Goal: Check status: Check status

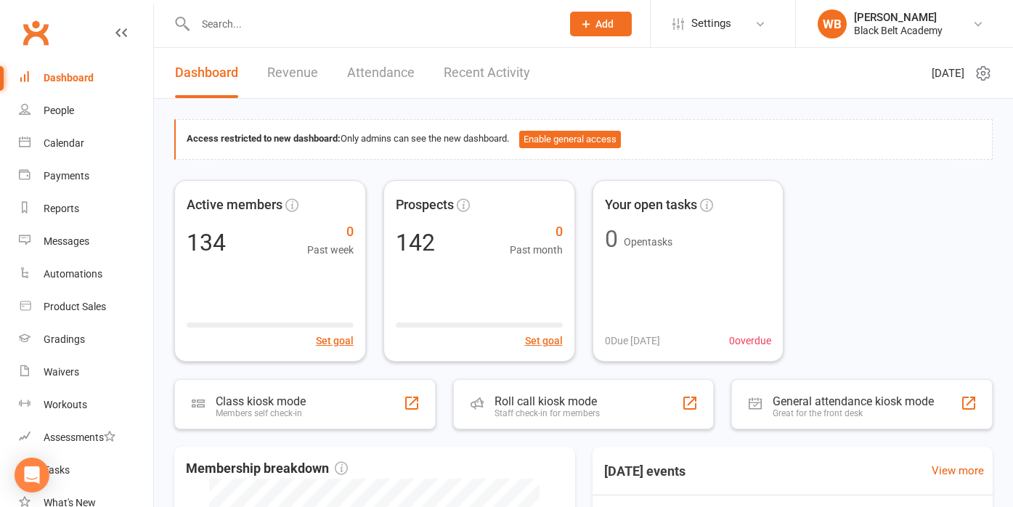
click at [259, 28] on input "text" at bounding box center [371, 24] width 360 height 20
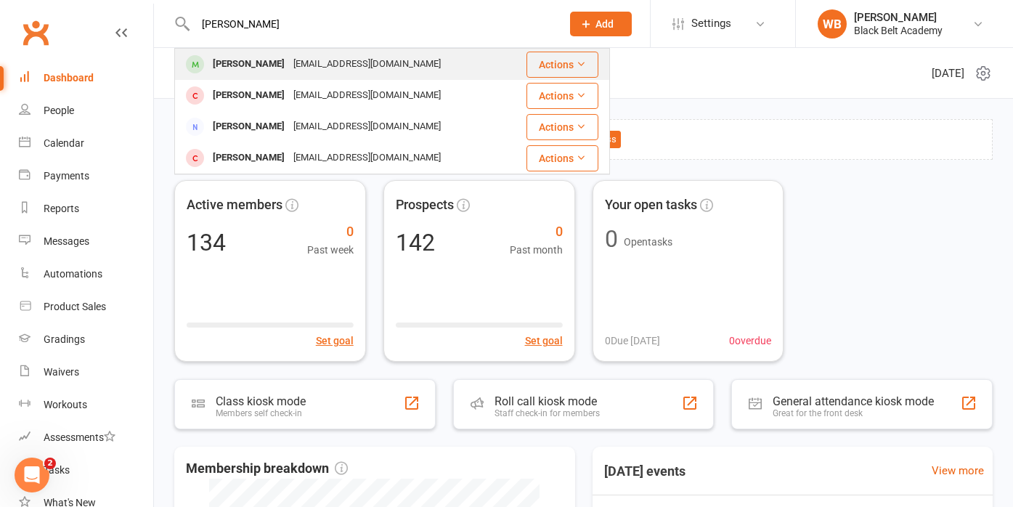
type input "[PERSON_NAME]"
click at [242, 61] on div "[PERSON_NAME]" at bounding box center [248, 64] width 81 height 21
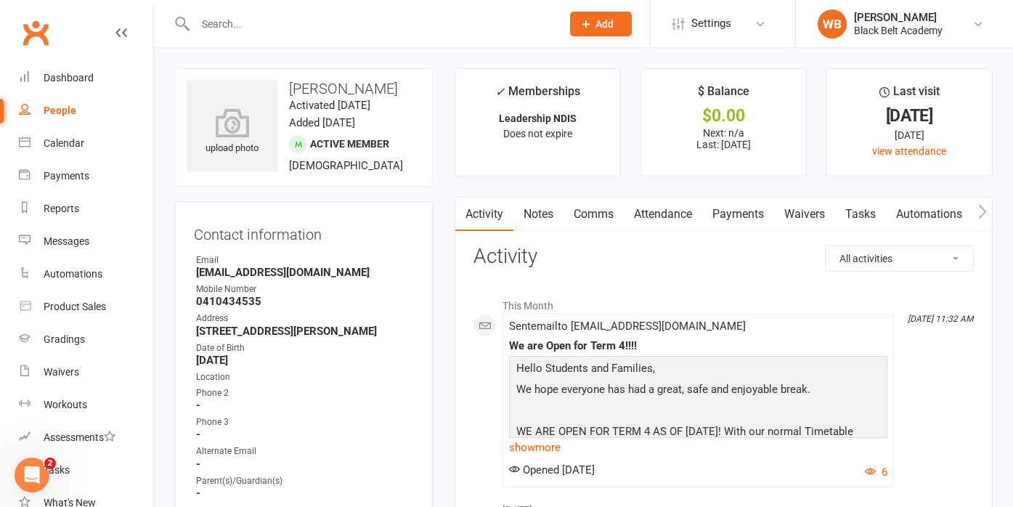
click at [643, 208] on link "Attendance" at bounding box center [663, 213] width 78 height 33
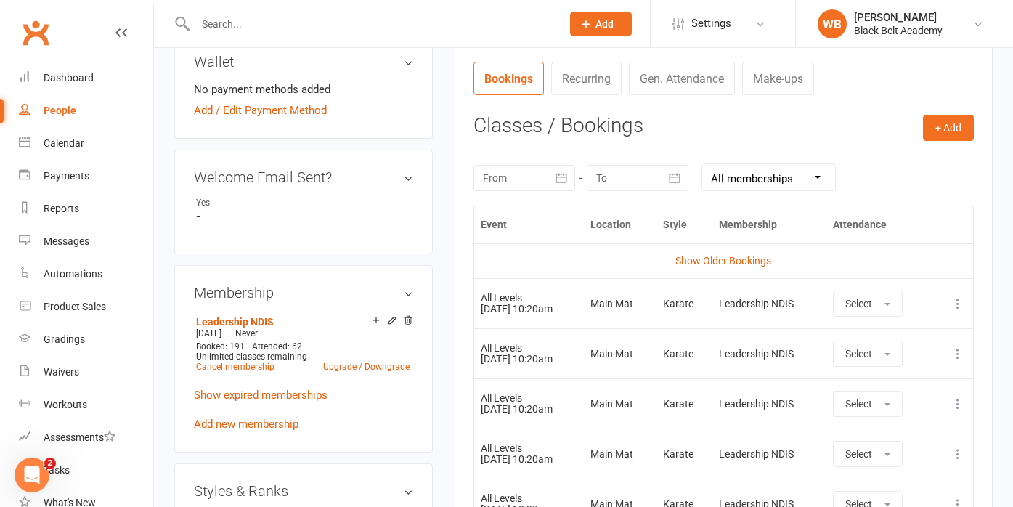
scroll to position [531, 0]
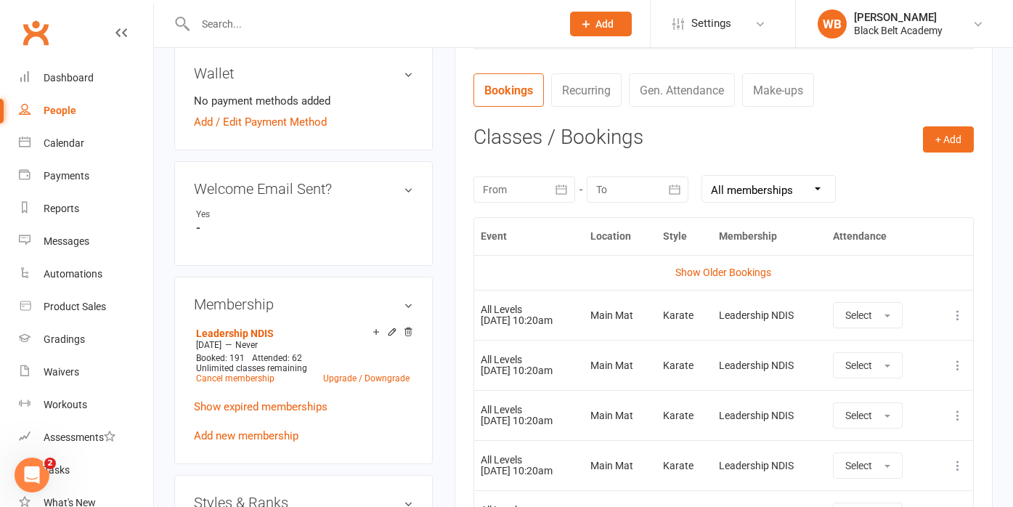
click at [555, 188] on icon "button" at bounding box center [561, 189] width 15 height 15
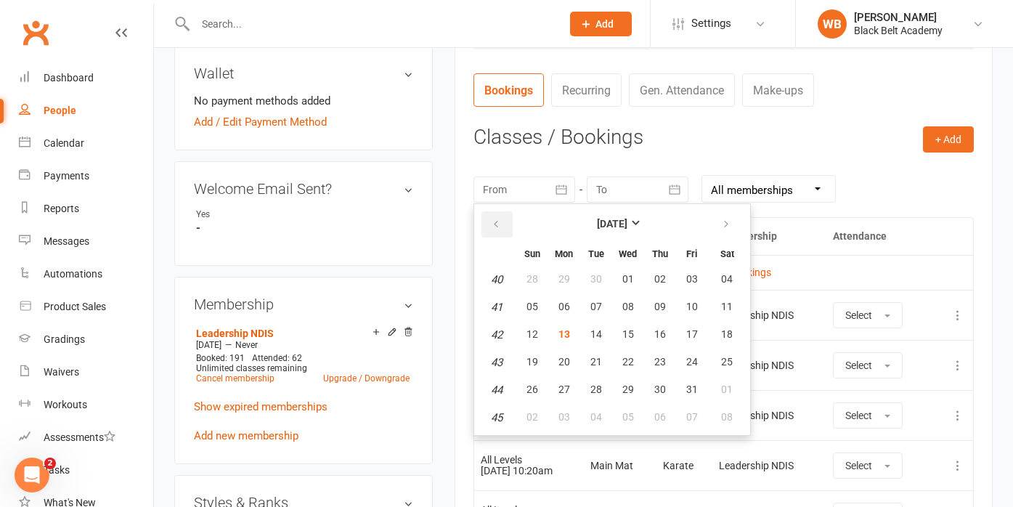
click at [503, 226] on button "button" at bounding box center [496, 224] width 31 height 26
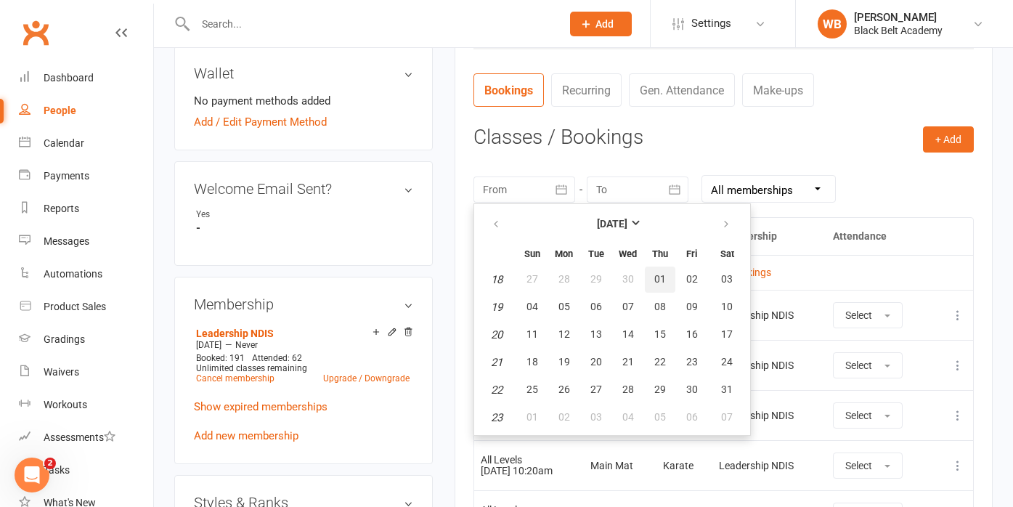
click at [648, 266] on button "01" at bounding box center [660, 279] width 30 height 26
type input "[DATE]"
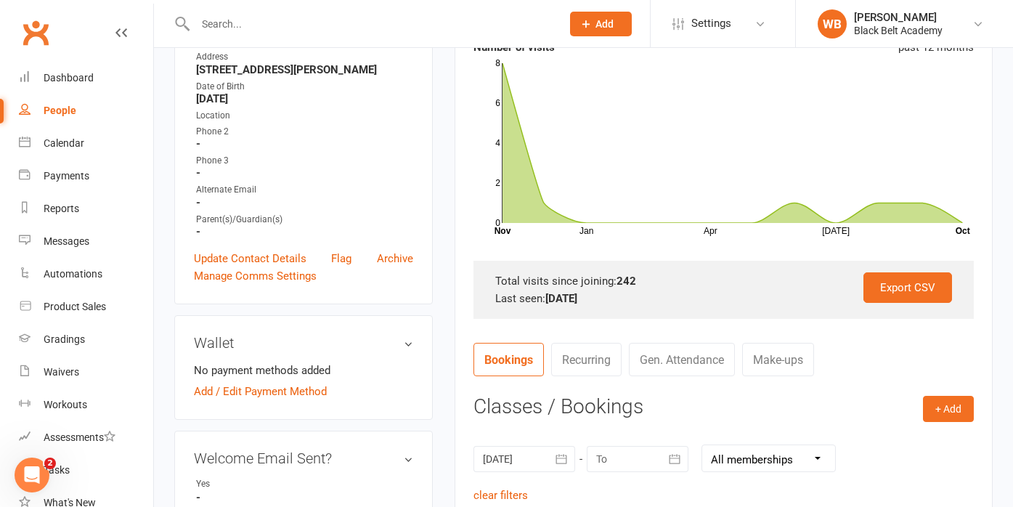
scroll to position [118, 0]
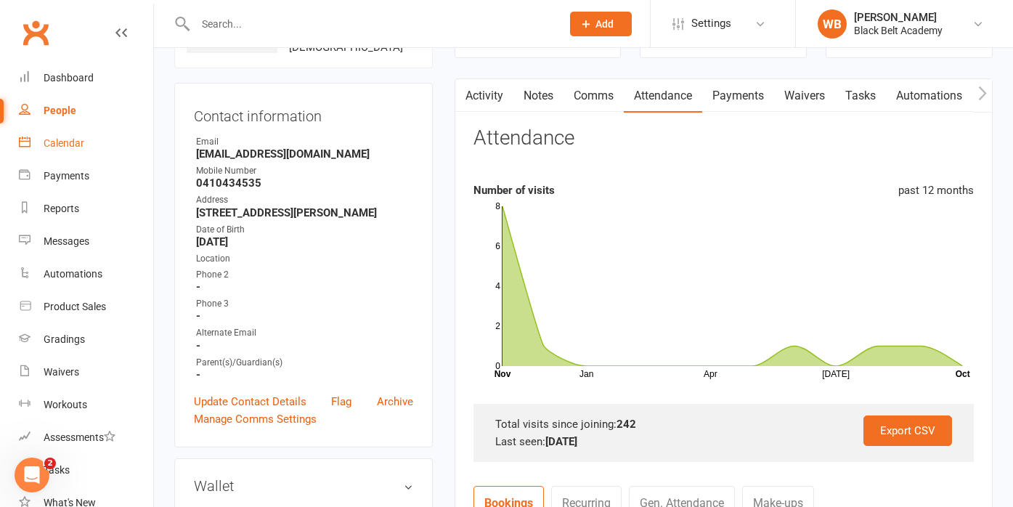
click at [76, 144] on div "Calendar" at bounding box center [64, 143] width 41 height 12
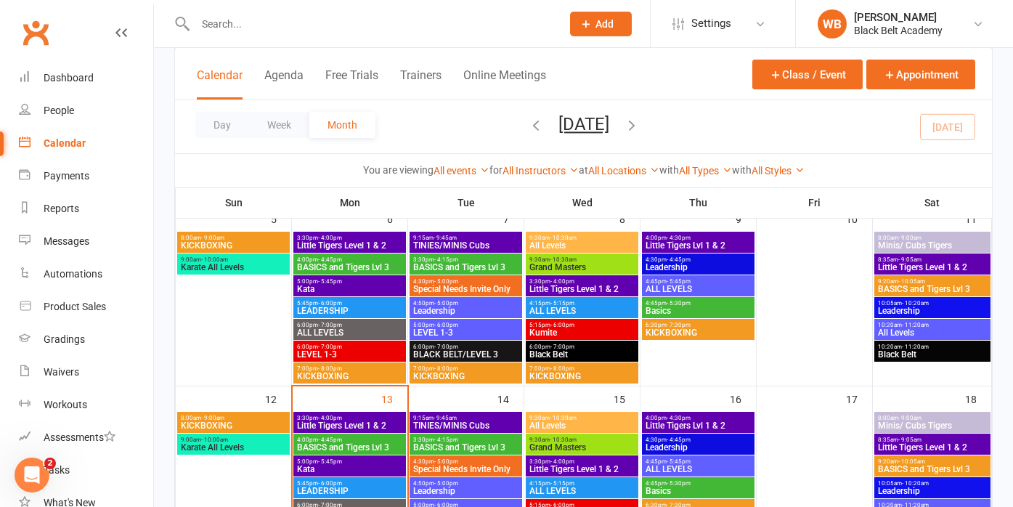
scroll to position [277, 0]
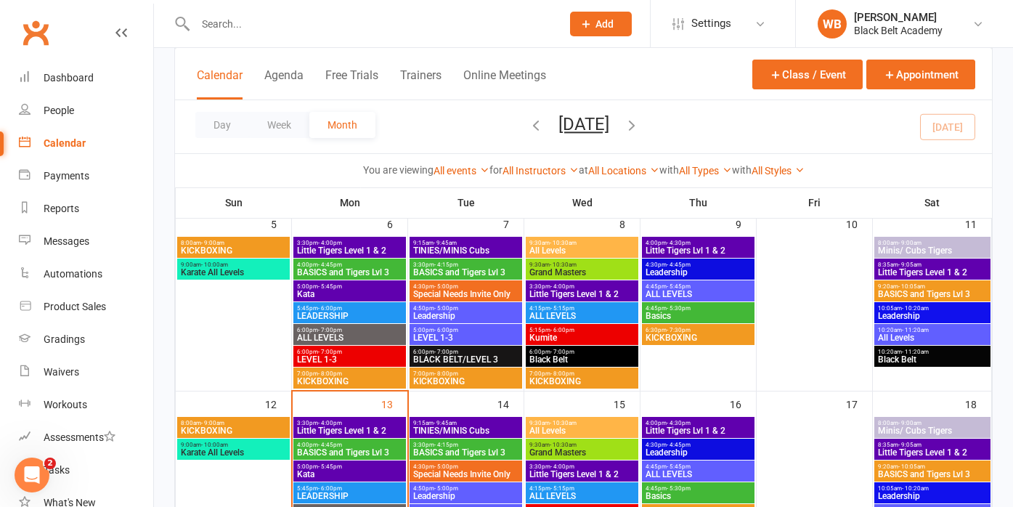
click at [899, 333] on span "All Levels" at bounding box center [932, 337] width 110 height 9
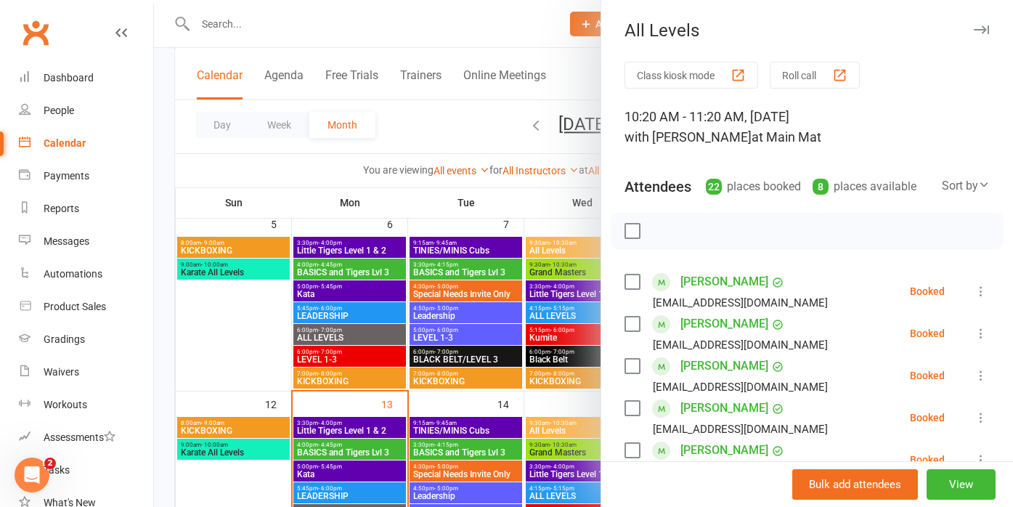
scroll to position [0, 0]
click at [513, 163] on div at bounding box center [583, 253] width 859 height 507
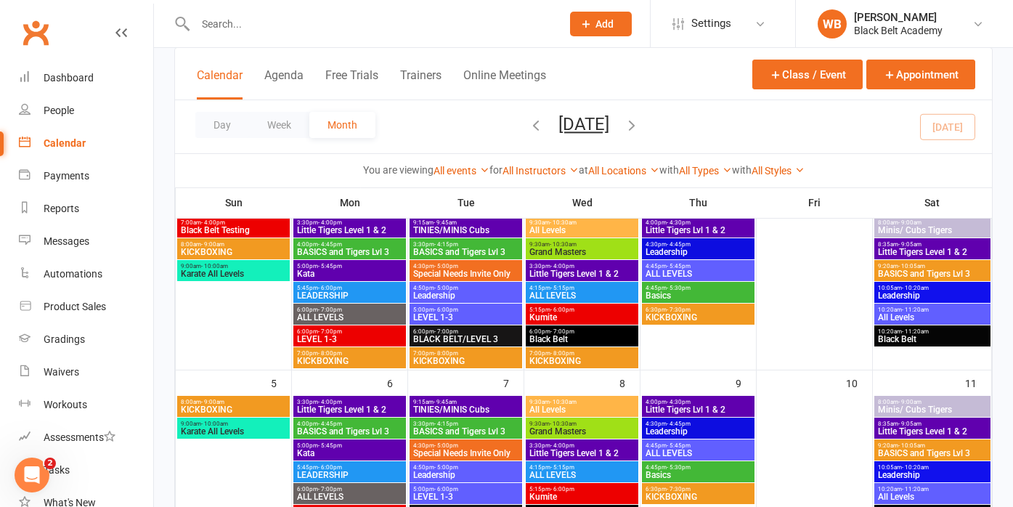
scroll to position [107, 0]
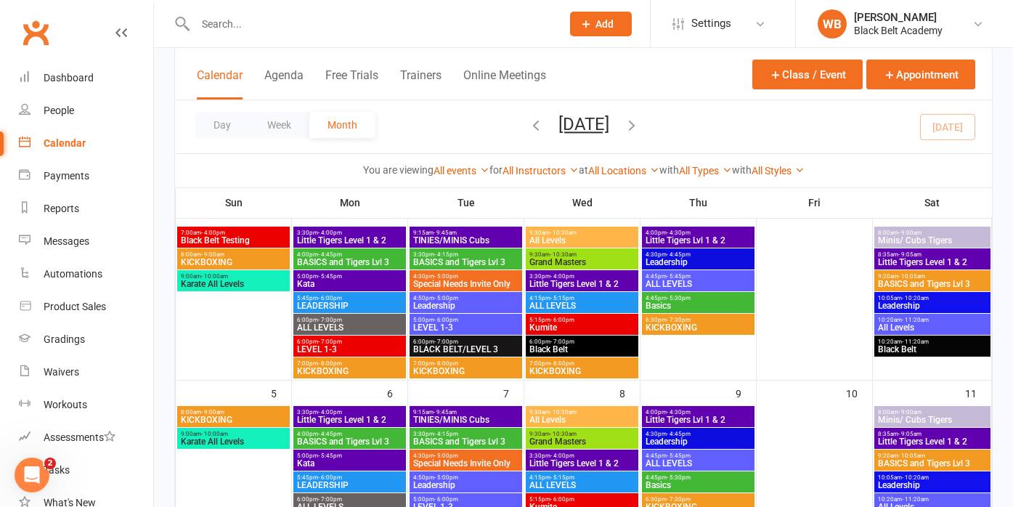
click at [896, 330] on span "All Levels" at bounding box center [932, 327] width 110 height 9
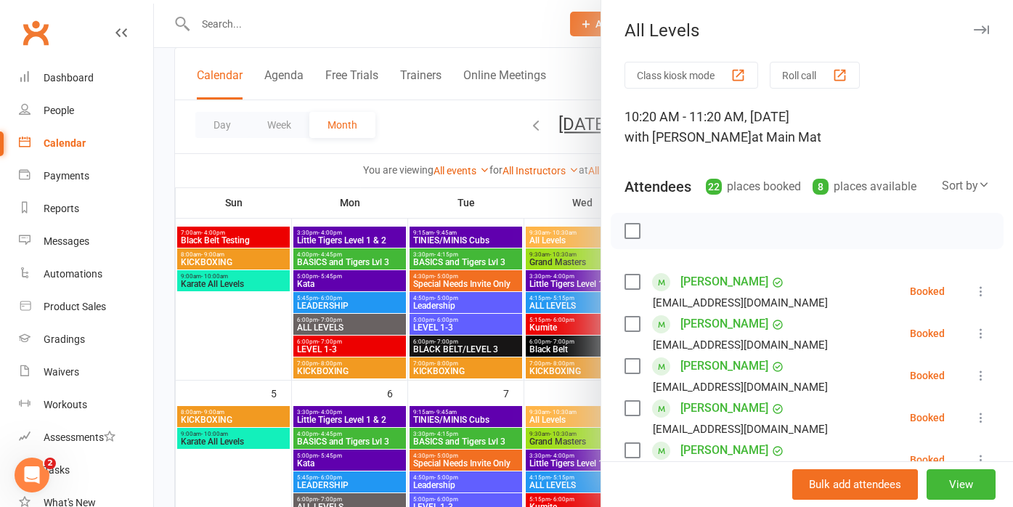
scroll to position [0, 0]
click at [493, 133] on div at bounding box center [583, 253] width 859 height 507
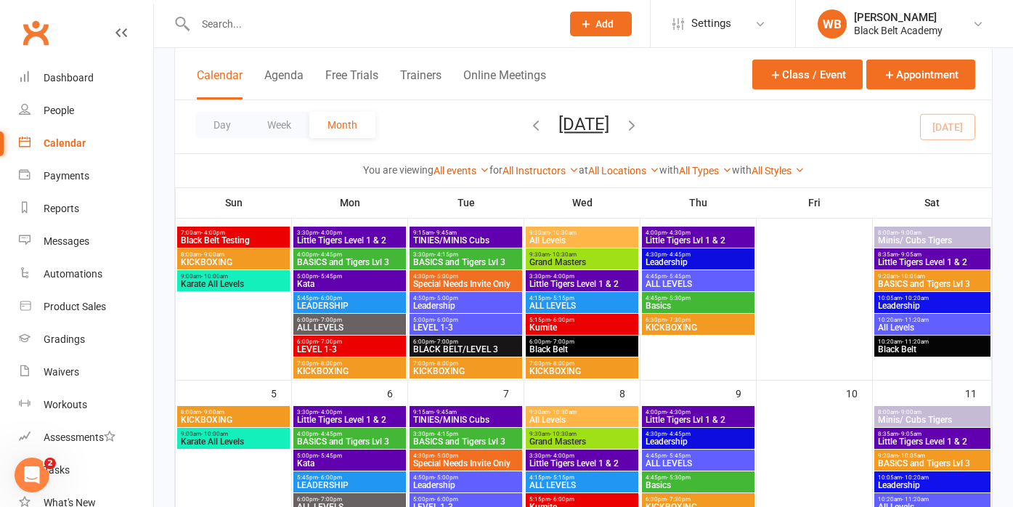
click at [910, 258] on span "Little Tigers Level 1 & 2" at bounding box center [932, 262] width 110 height 9
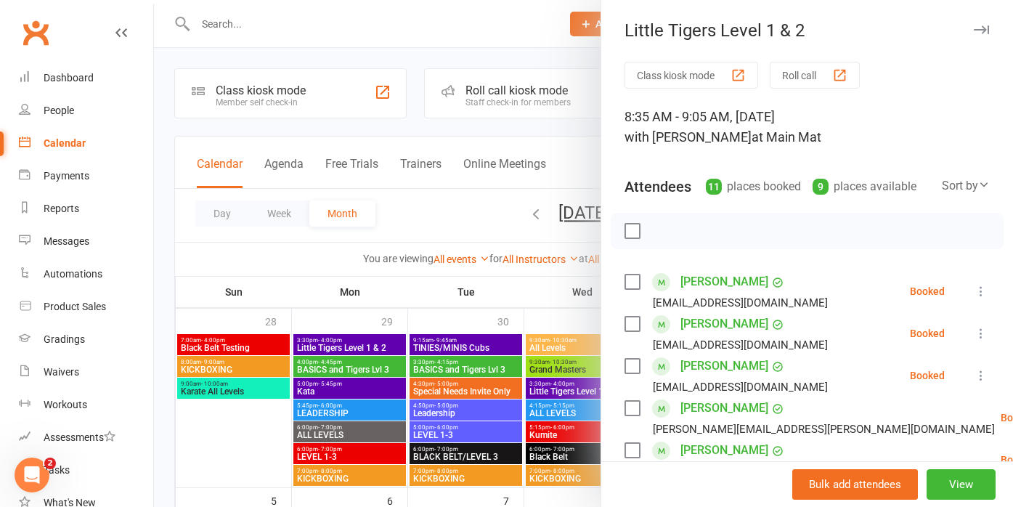
click at [467, 237] on div at bounding box center [583, 253] width 859 height 507
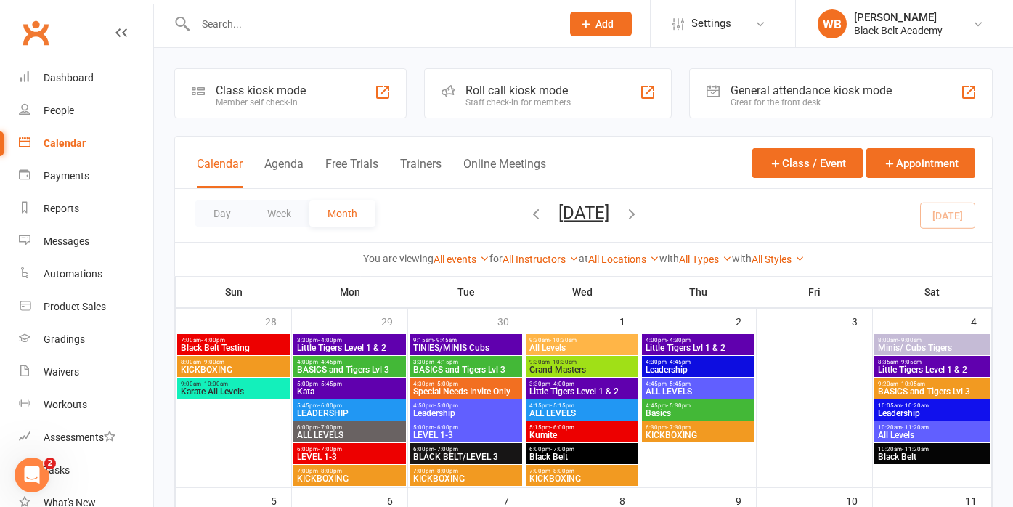
click at [668, 391] on span "ALL LEVELS" at bounding box center [698, 391] width 107 height 9
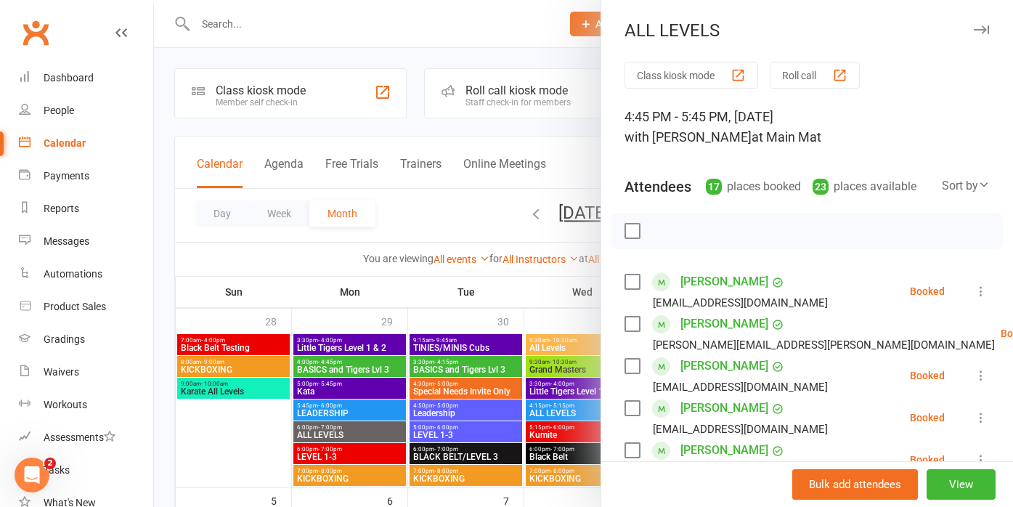
scroll to position [-1, 0]
click at [496, 304] on div at bounding box center [583, 253] width 859 height 507
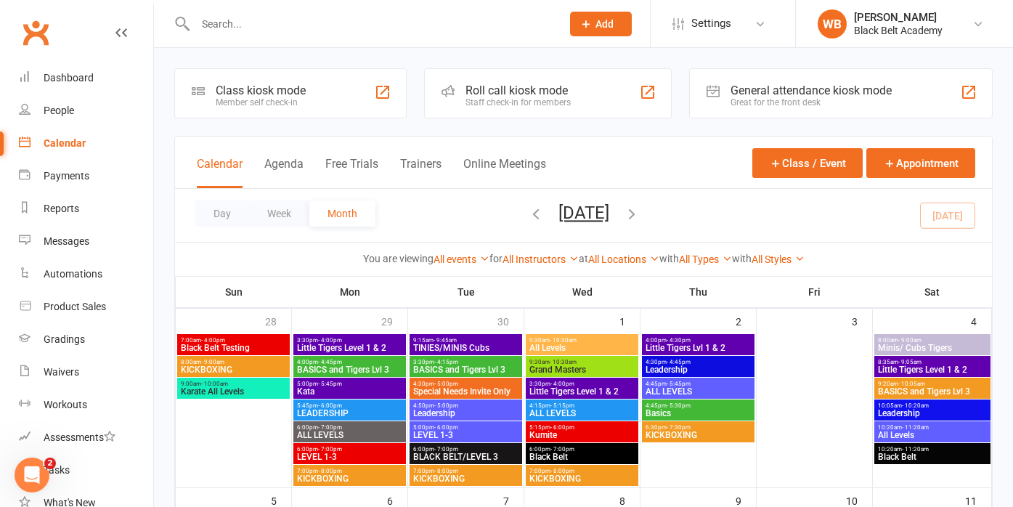
click at [553, 413] on span "ALL LEVELS" at bounding box center [581, 413] width 107 height 9
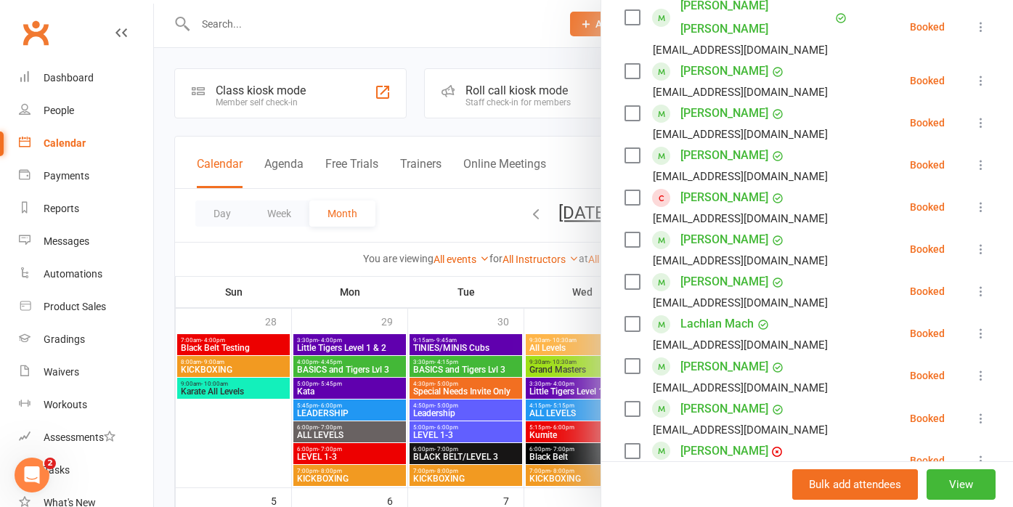
scroll to position [441, 0]
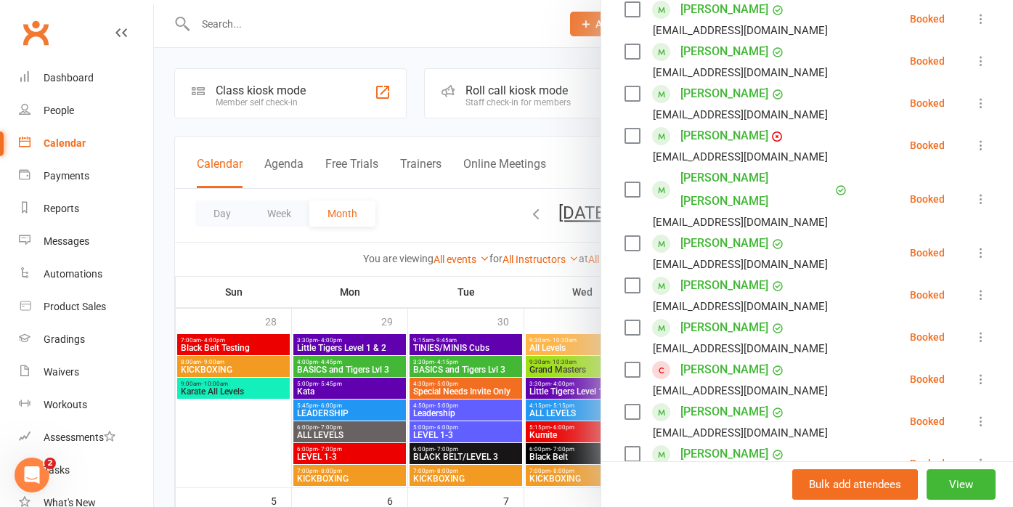
click at [498, 275] on div at bounding box center [583, 253] width 859 height 507
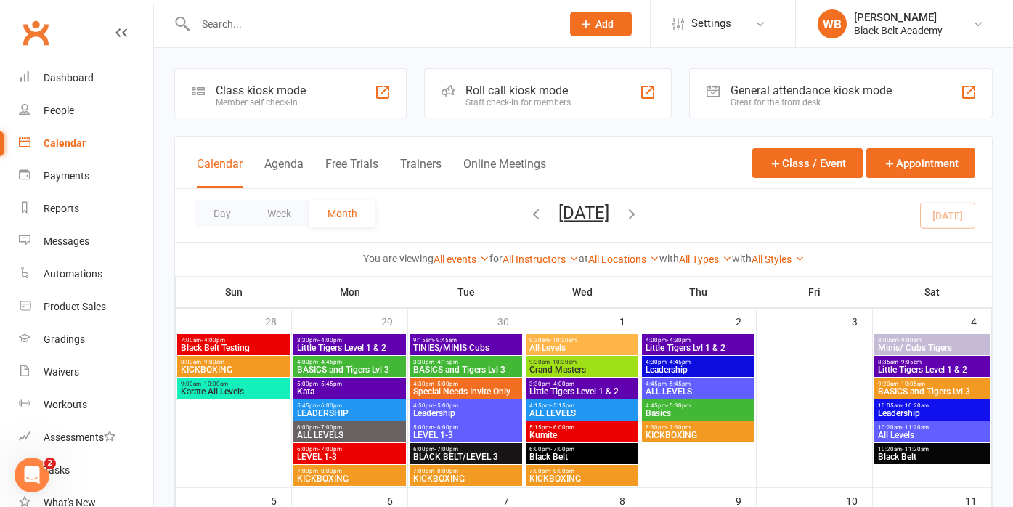
click at [446, 372] on span "BASICS and Tigers Lvl 3" at bounding box center [465, 369] width 107 height 9
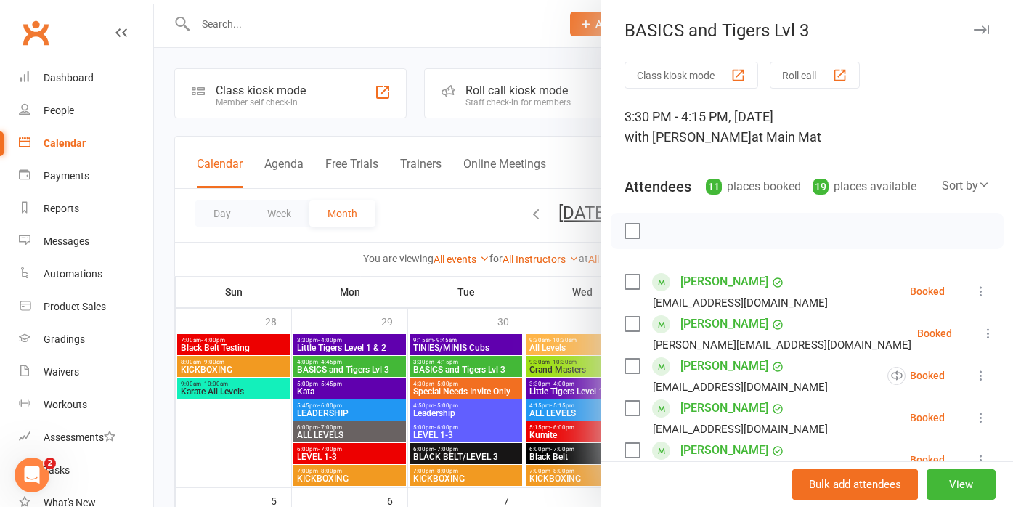
scroll to position [0, 0]
click at [453, 237] on div at bounding box center [583, 253] width 859 height 507
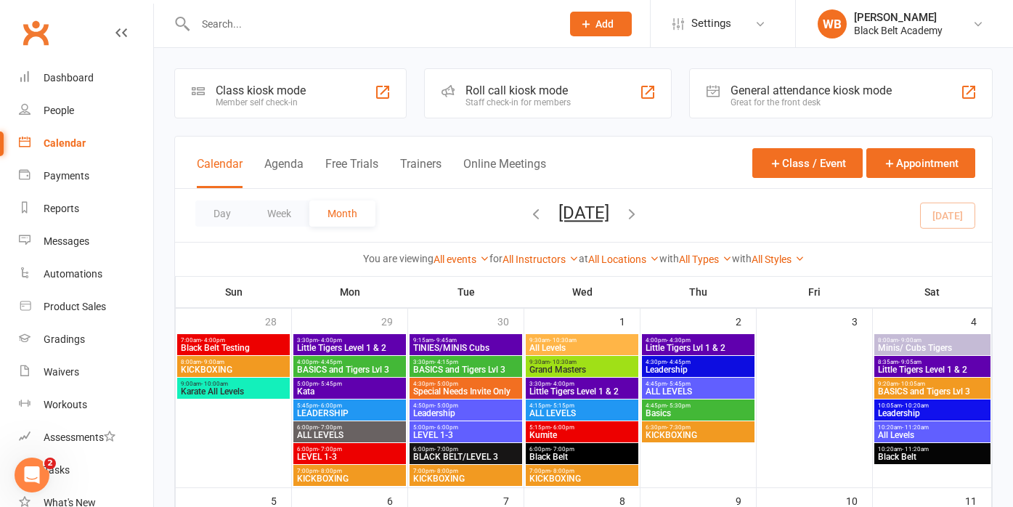
click at [359, 365] on span "BASICS and Tigers Lvl 3" at bounding box center [349, 369] width 107 height 9
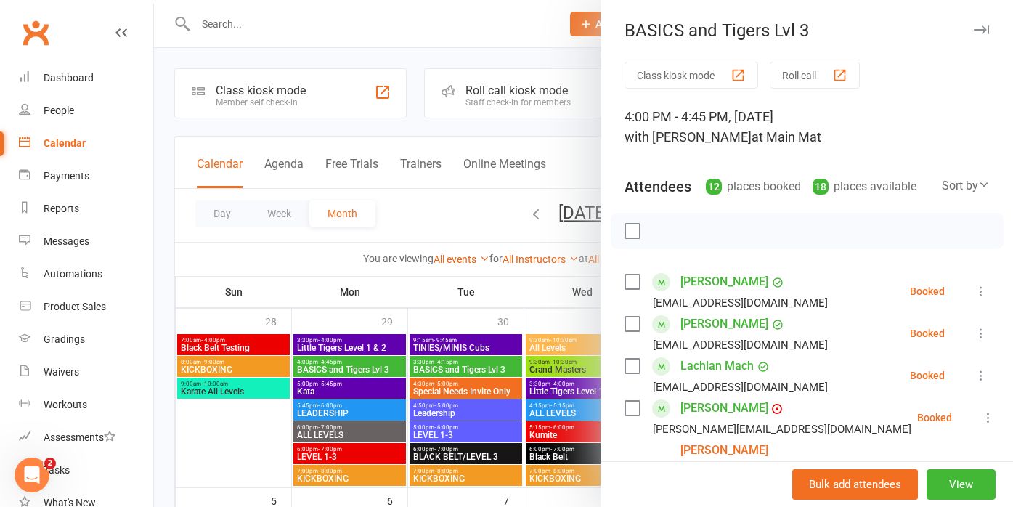
click at [449, 184] on div at bounding box center [583, 253] width 859 height 507
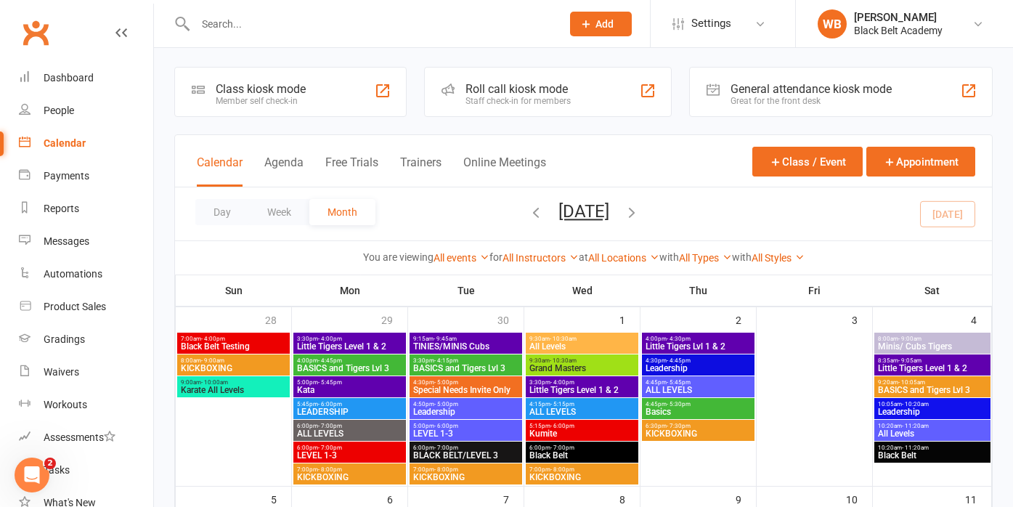
scroll to position [1, 0]
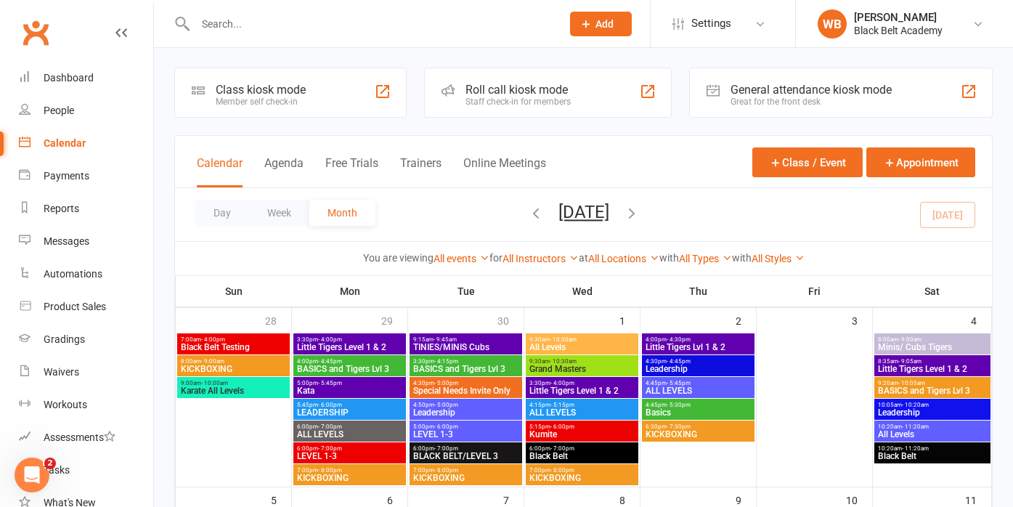
click at [528, 211] on icon "button" at bounding box center [536, 213] width 16 height 16
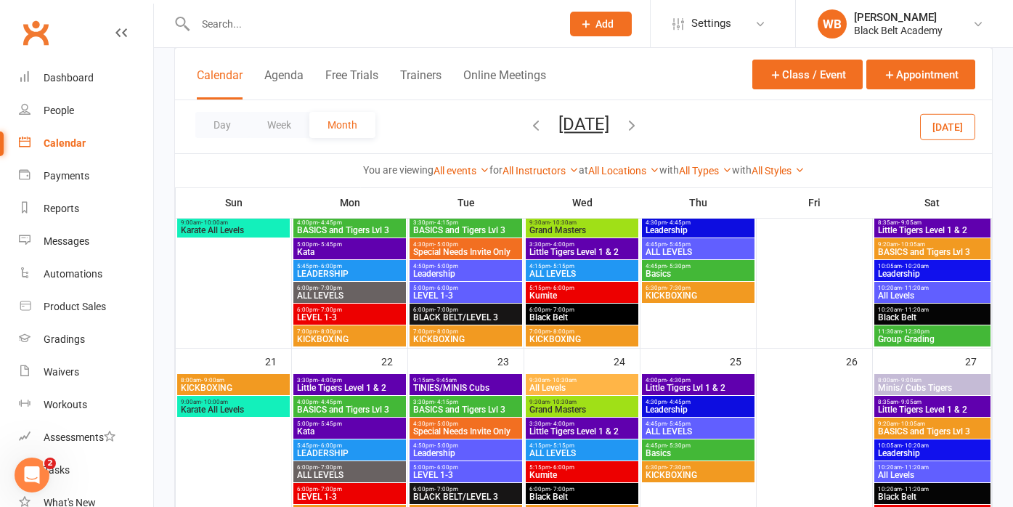
scroll to position [493, 0]
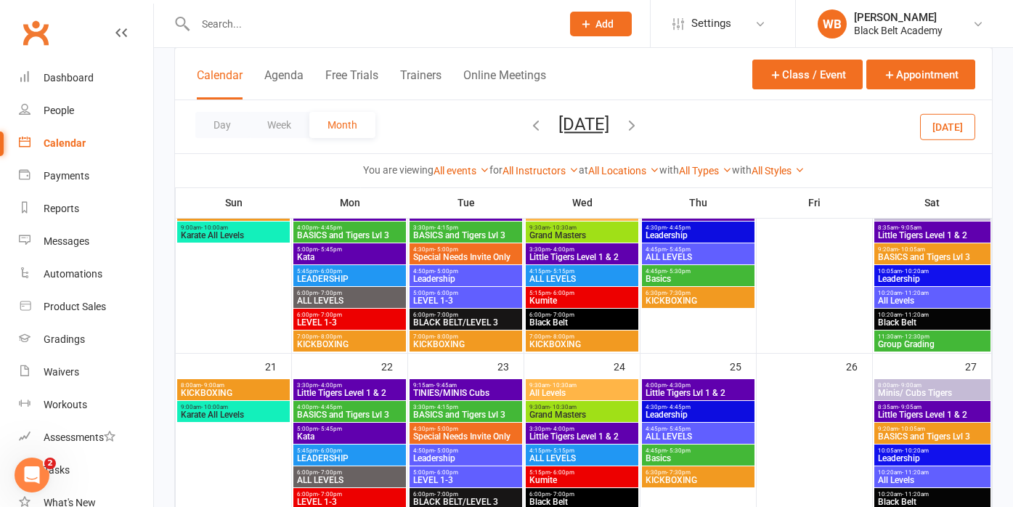
click at [907, 477] on span "All Levels" at bounding box center [932, 479] width 110 height 9
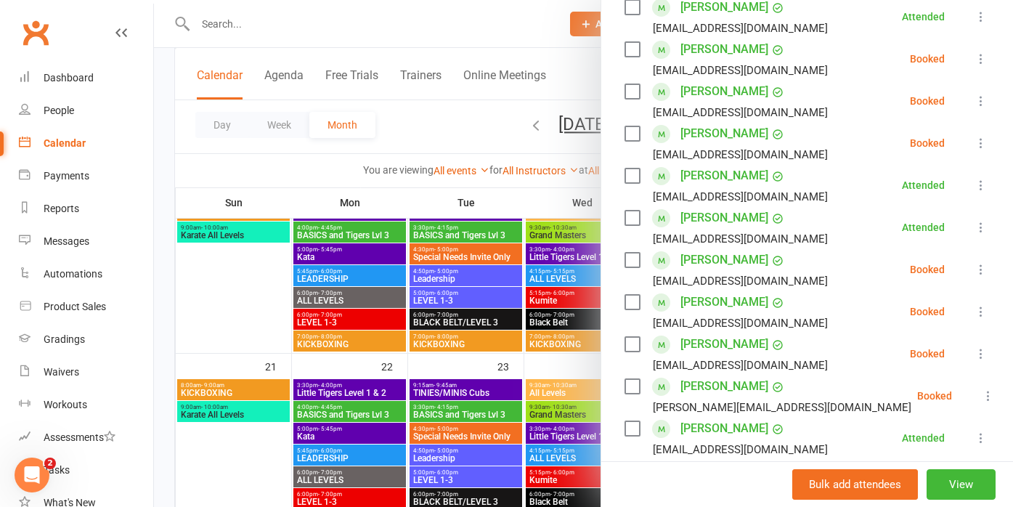
scroll to position [278, 0]
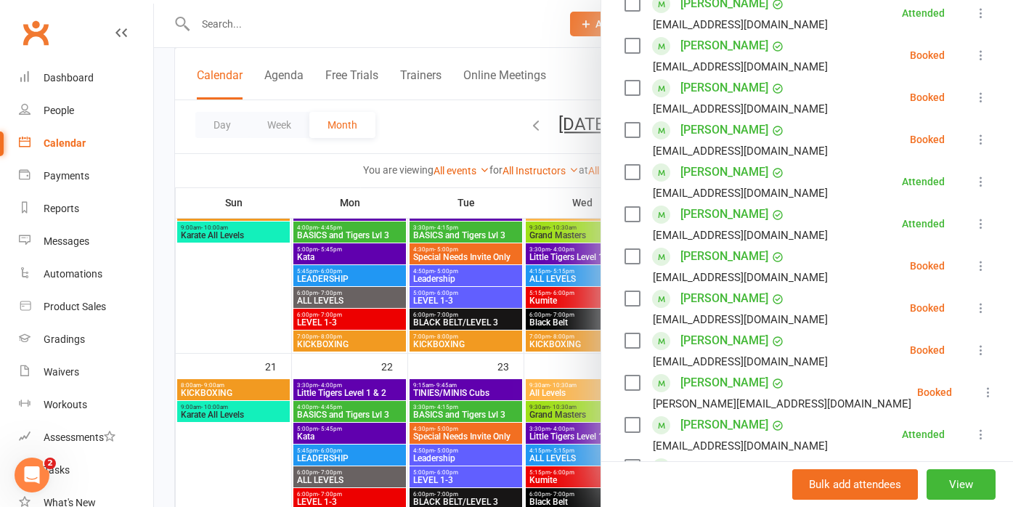
click at [494, 278] on div at bounding box center [583, 253] width 859 height 507
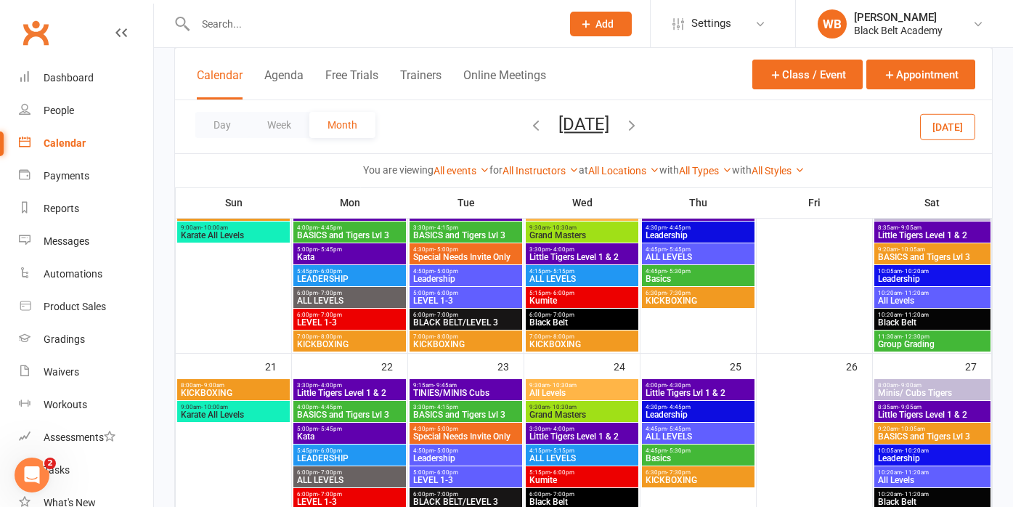
click at [567, 451] on span "- 5:15pm" at bounding box center [562, 450] width 24 height 7
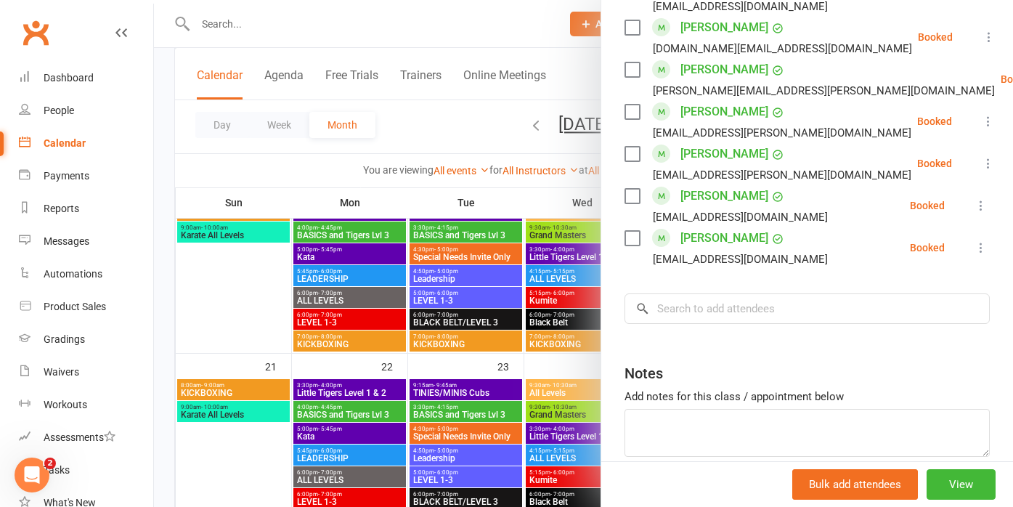
scroll to position [1460, 0]
click at [495, 280] on div at bounding box center [583, 253] width 859 height 507
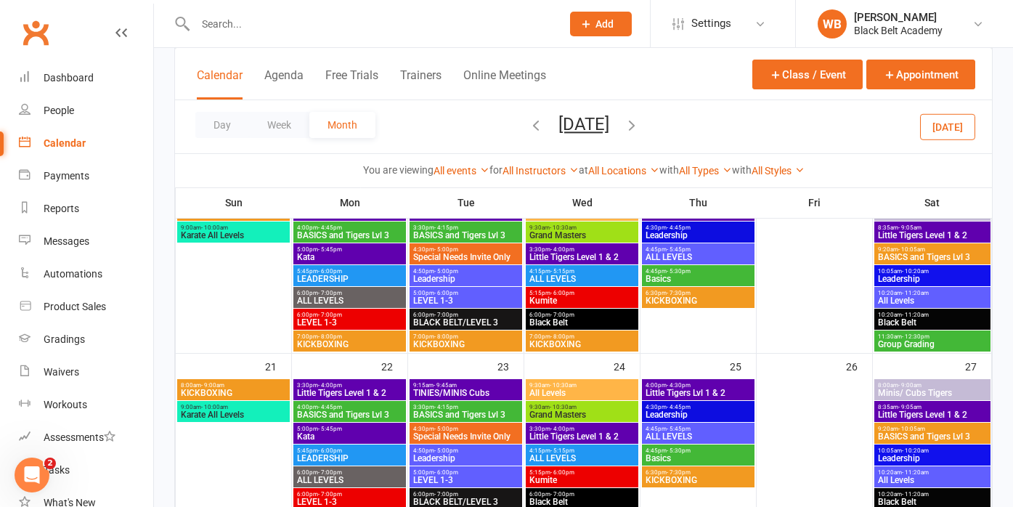
click at [563, 275] on span "ALL LEVELS" at bounding box center [581, 278] width 107 height 9
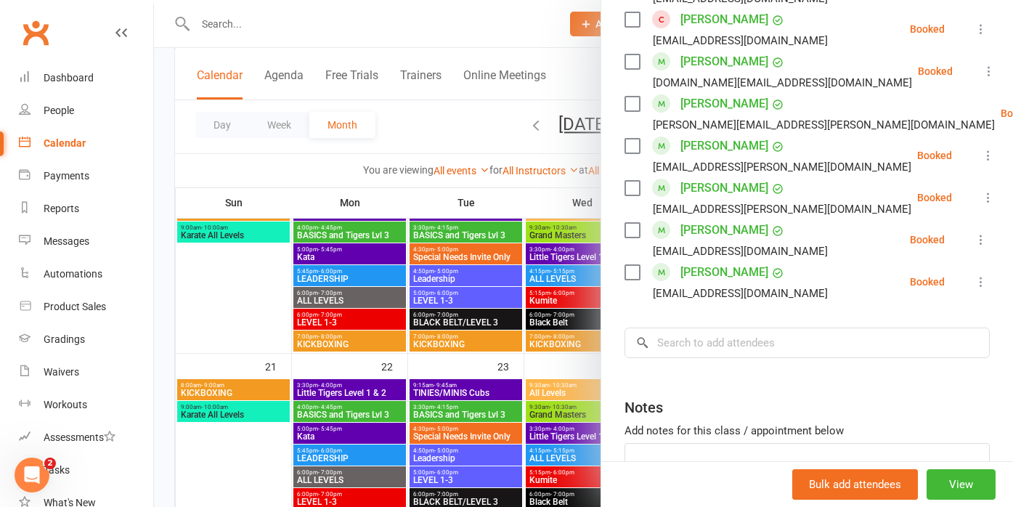
scroll to position [1443, 0]
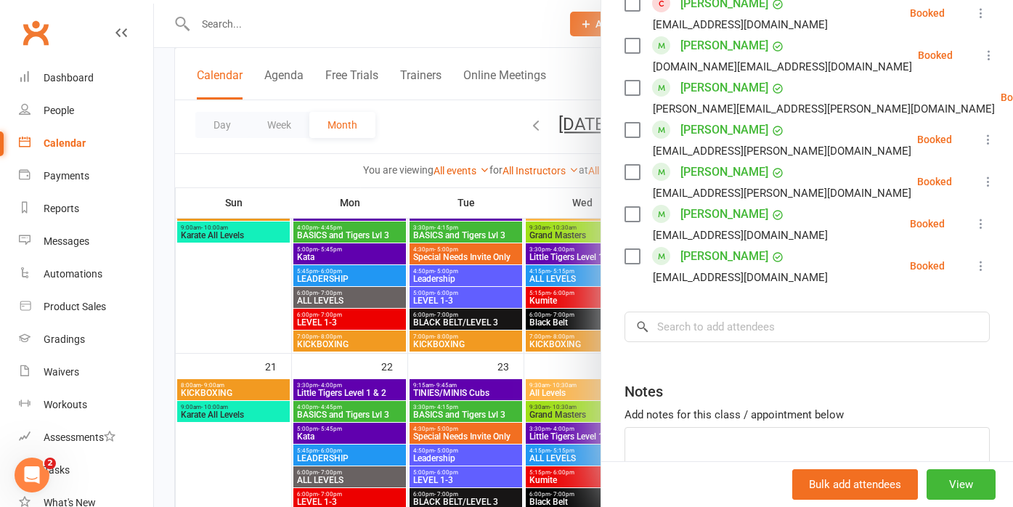
click at [482, 279] on div at bounding box center [583, 253] width 859 height 507
